Goal: Task Accomplishment & Management: Manage account settings

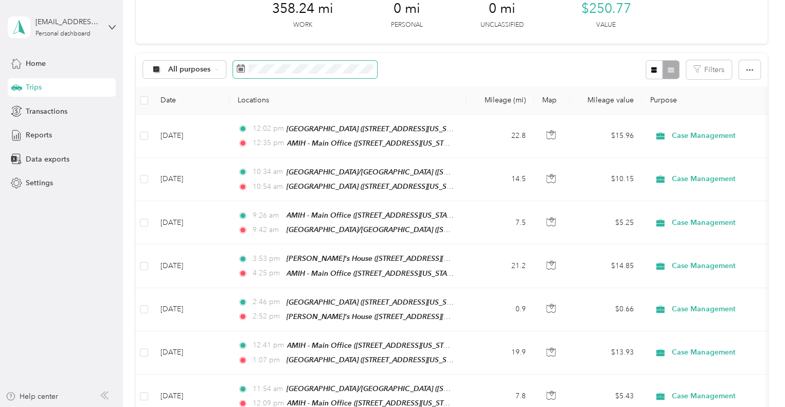
scroll to position [206, 0]
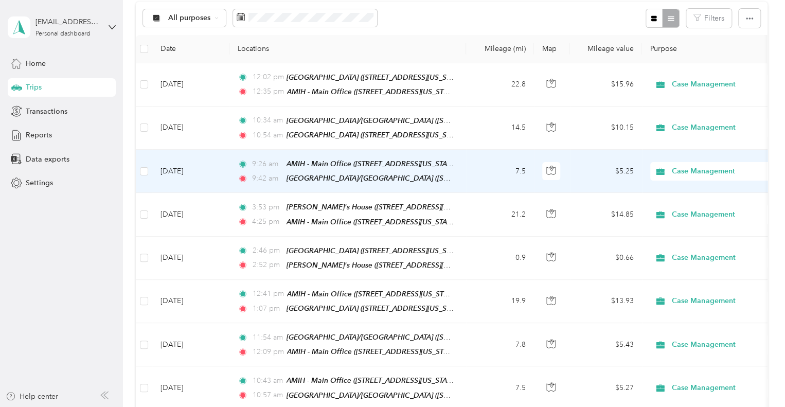
click at [205, 172] on td "Oct 2, 2025" at bounding box center [190, 171] width 77 height 43
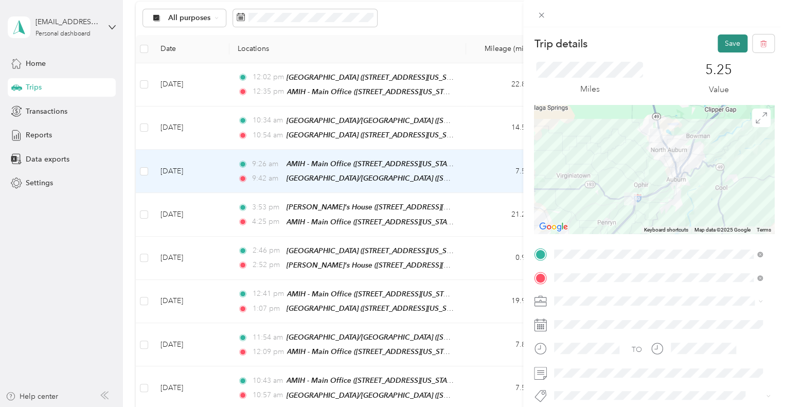
click at [717, 41] on button "Save" at bounding box center [732, 43] width 30 height 18
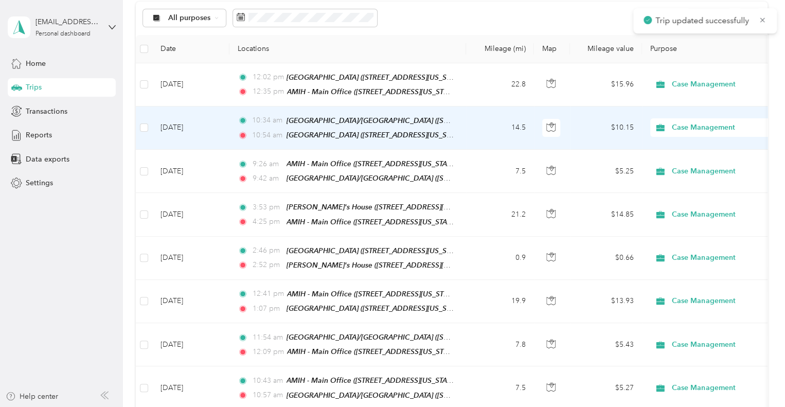
click at [205, 122] on td "Oct 2, 2025" at bounding box center [190, 127] width 77 height 43
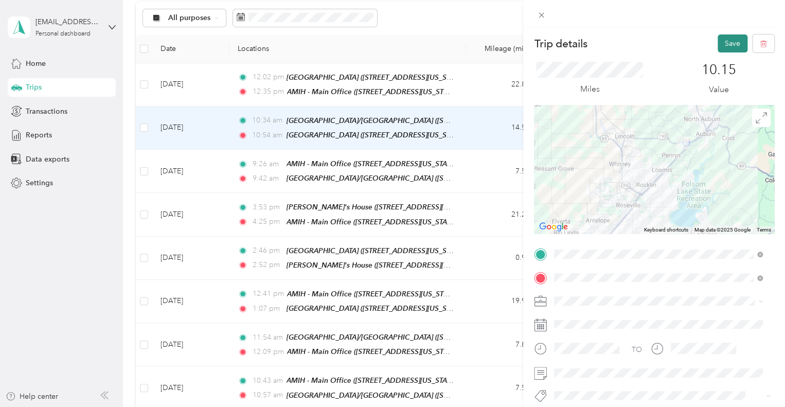
click at [724, 40] on button "Save" at bounding box center [732, 43] width 30 height 18
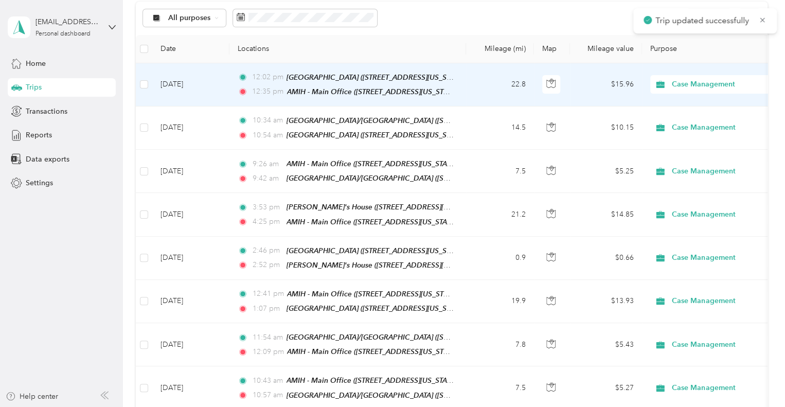
click at [208, 80] on td "Oct 2, 2025" at bounding box center [190, 84] width 77 height 43
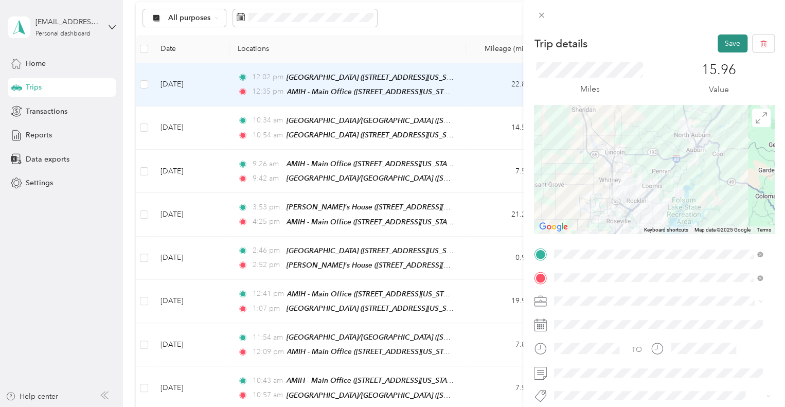
click at [727, 44] on button "Save" at bounding box center [732, 43] width 30 height 18
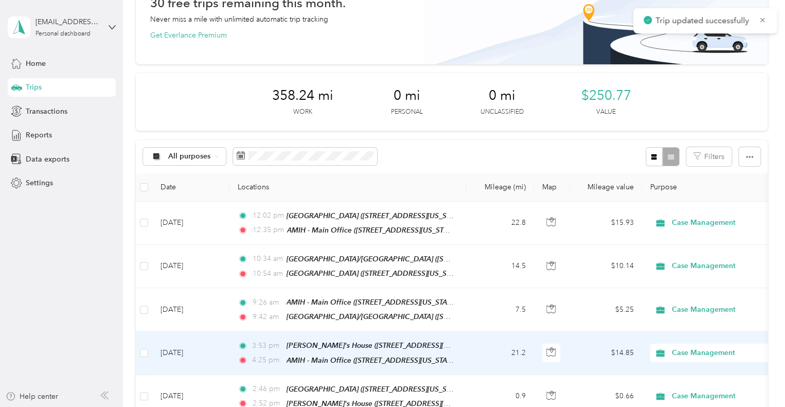
scroll to position [51, 0]
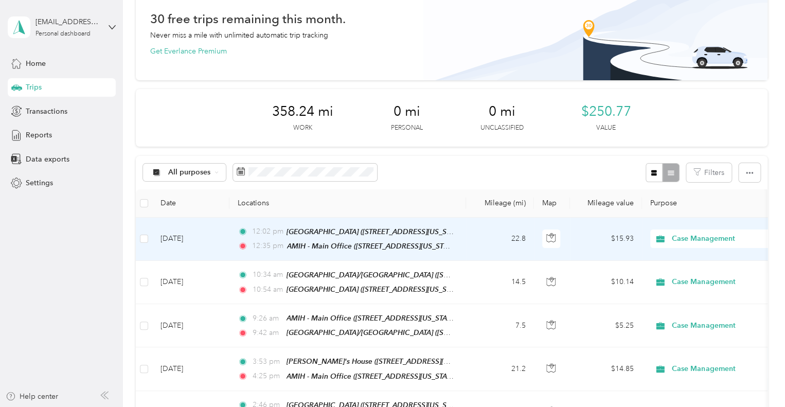
click at [213, 230] on td "Oct 2, 2025" at bounding box center [190, 239] width 77 height 43
